Goal: Task Accomplishment & Management: Manage account settings

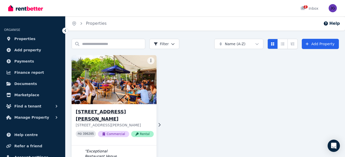
click at [118, 78] on img at bounding box center [113, 80] width 89 height 52
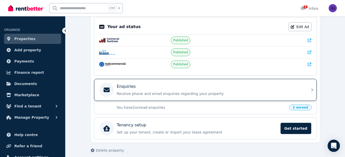
scroll to position [109, 0]
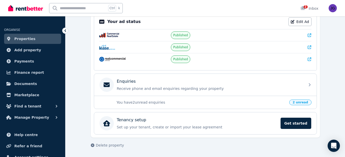
click at [300, 103] on span "2 unread" at bounding box center [300, 103] width 22 height 6
click at [134, 102] on p "You have 2 unread enquiries" at bounding box center [201, 102] width 170 height 5
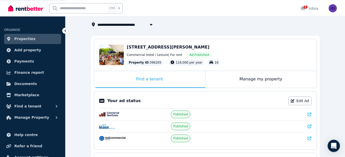
scroll to position [52, 0]
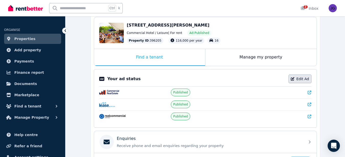
click at [301, 78] on link "Edit Ad" at bounding box center [299, 79] width 23 height 9
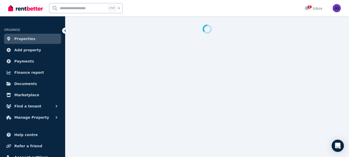
select select "**********"
select select "*********"
select select "**********"
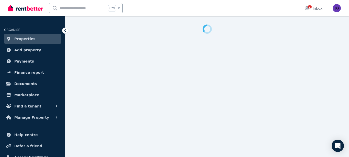
select select "**********"
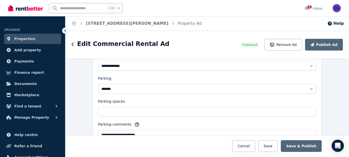
scroll to position [386, 0]
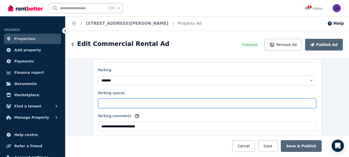
click at [106, 104] on input "**" at bounding box center [207, 104] width 218 height 10
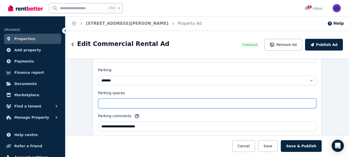
click at [145, 103] on input "Parking spaces" at bounding box center [207, 104] width 218 height 10
click at [165, 102] on input "Parking spaces" at bounding box center [207, 104] width 218 height 10
click at [147, 104] on input "Parking spaces" at bounding box center [207, 104] width 218 height 10
drag, startPoint x: 154, startPoint y: 102, endPoint x: 135, endPoint y: 102, distance: 18.9
click at [135, 102] on input "Parking spaces" at bounding box center [207, 104] width 218 height 10
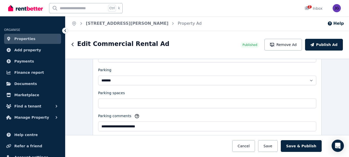
click at [85, 147] on div at bounding box center [207, 146] width 460 height 22
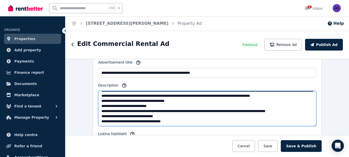
scroll to position [133, 0]
drag, startPoint x: 98, startPoint y: 95, endPoint x: 304, endPoint y: 126, distance: 207.7
click at [304, 126] on textarea "Description" at bounding box center [207, 108] width 218 height 35
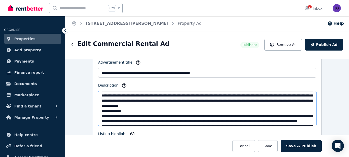
scroll to position [0, 0]
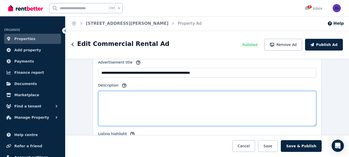
paste textarea "**********"
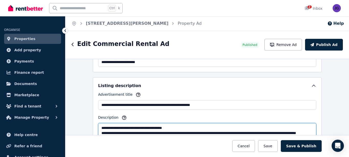
scroll to position [483, 0]
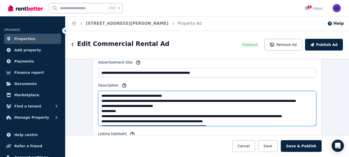
click at [215, 113] on textarea "Description" at bounding box center [207, 108] width 218 height 35
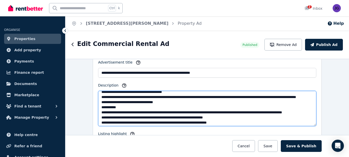
scroll to position [7, 0]
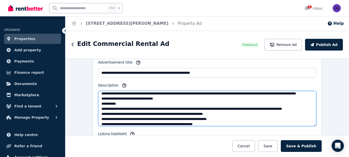
click at [160, 104] on textarea "Description" at bounding box center [207, 108] width 218 height 35
drag, startPoint x: 117, startPoint y: 109, endPoint x: 99, endPoint y: 107, distance: 18.2
click at [99, 107] on textarea "Description" at bounding box center [207, 108] width 218 height 35
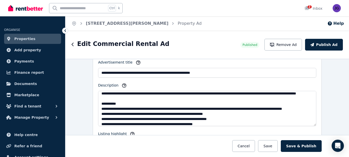
click at [78, 85] on div "**********" at bounding box center [207, 108] width 284 height 98
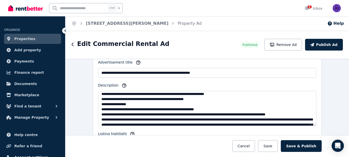
scroll to position [58, 0]
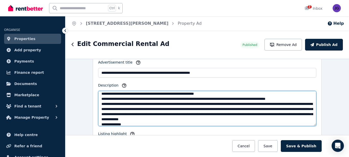
click at [99, 100] on textarea "Description" at bounding box center [207, 108] width 218 height 35
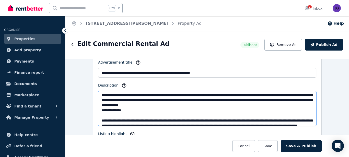
scroll to position [87, 0]
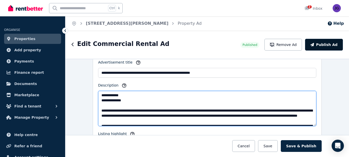
type textarea "**********"
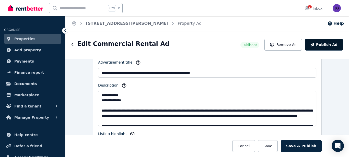
click at [327, 43] on button "Publish Ad" at bounding box center [324, 45] width 38 height 12
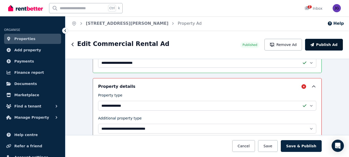
scroll to position [246, 0]
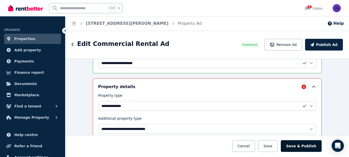
click at [296, 146] on button "Save & Publish" at bounding box center [301, 146] width 41 height 12
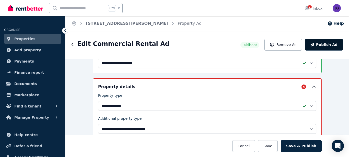
click at [330, 44] on button "Publish Ad" at bounding box center [324, 45] width 38 height 12
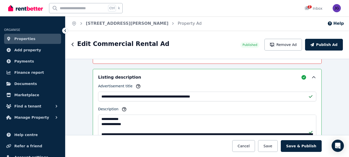
scroll to position [503, 0]
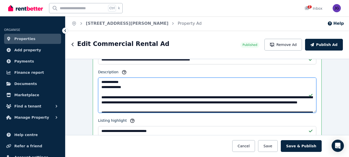
click at [214, 100] on textarea "Description" at bounding box center [207, 95] width 218 height 35
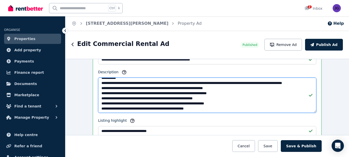
scroll to position [29, 0]
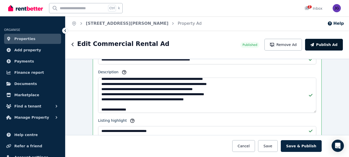
click at [328, 43] on button "Publish Ad" at bounding box center [324, 45] width 38 height 12
